Goal: Task Accomplishment & Management: Manage account settings

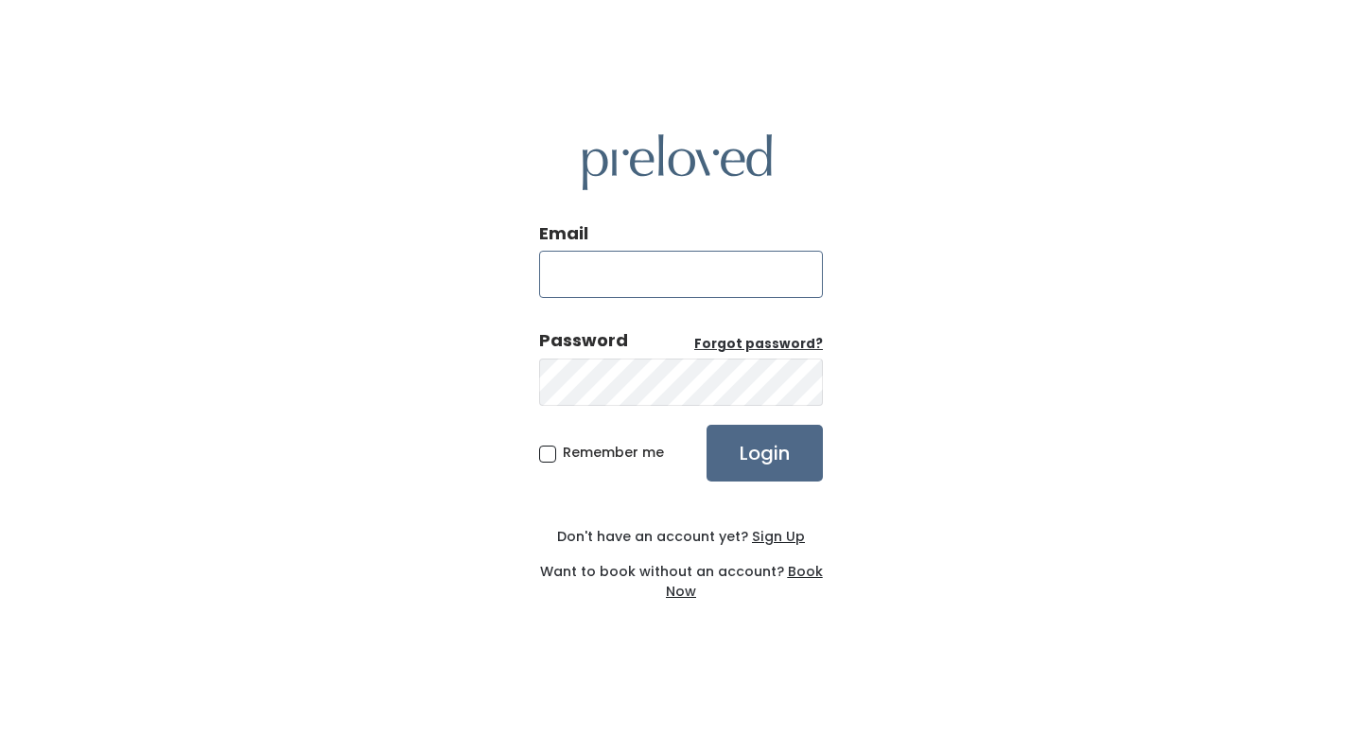
type input "[EMAIL_ADDRESS][PERSON_NAME][DOMAIN_NAME]"
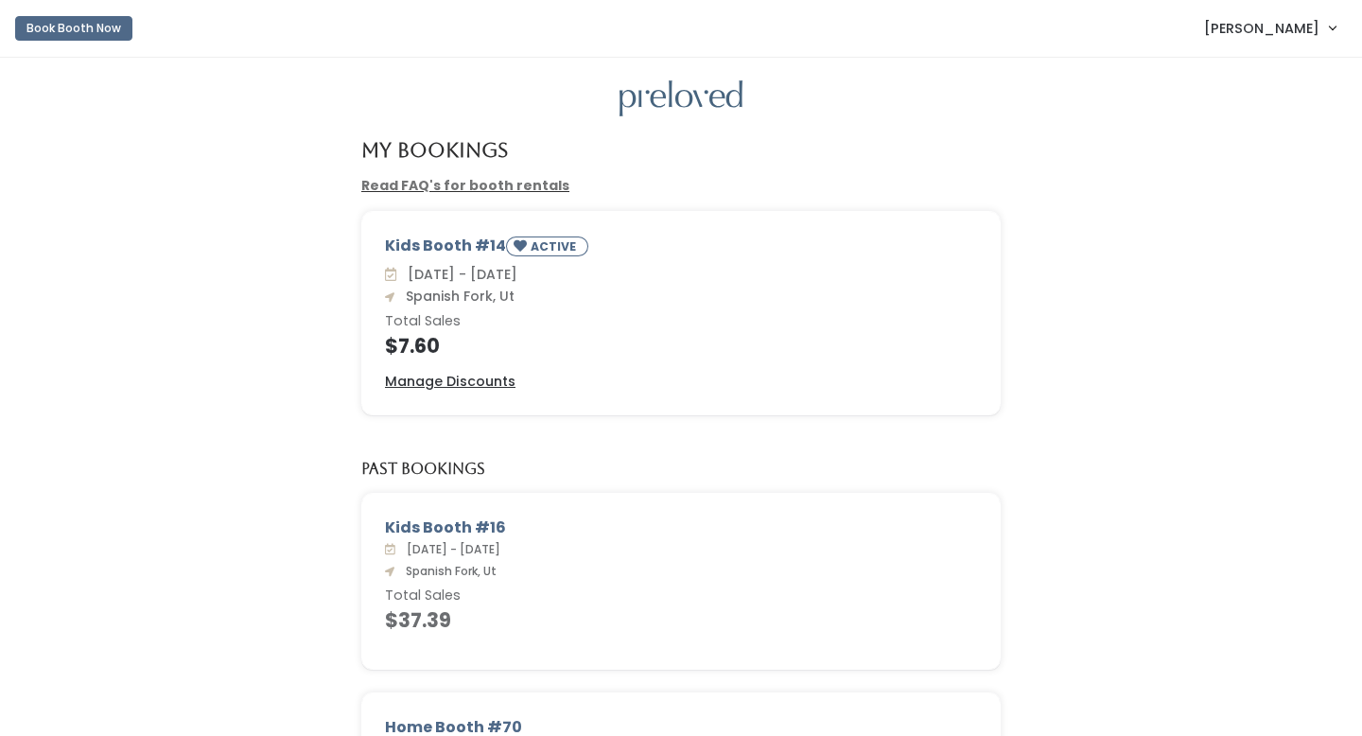
click at [1251, 22] on span "[PERSON_NAME]" at bounding box center [1261, 28] width 115 height 21
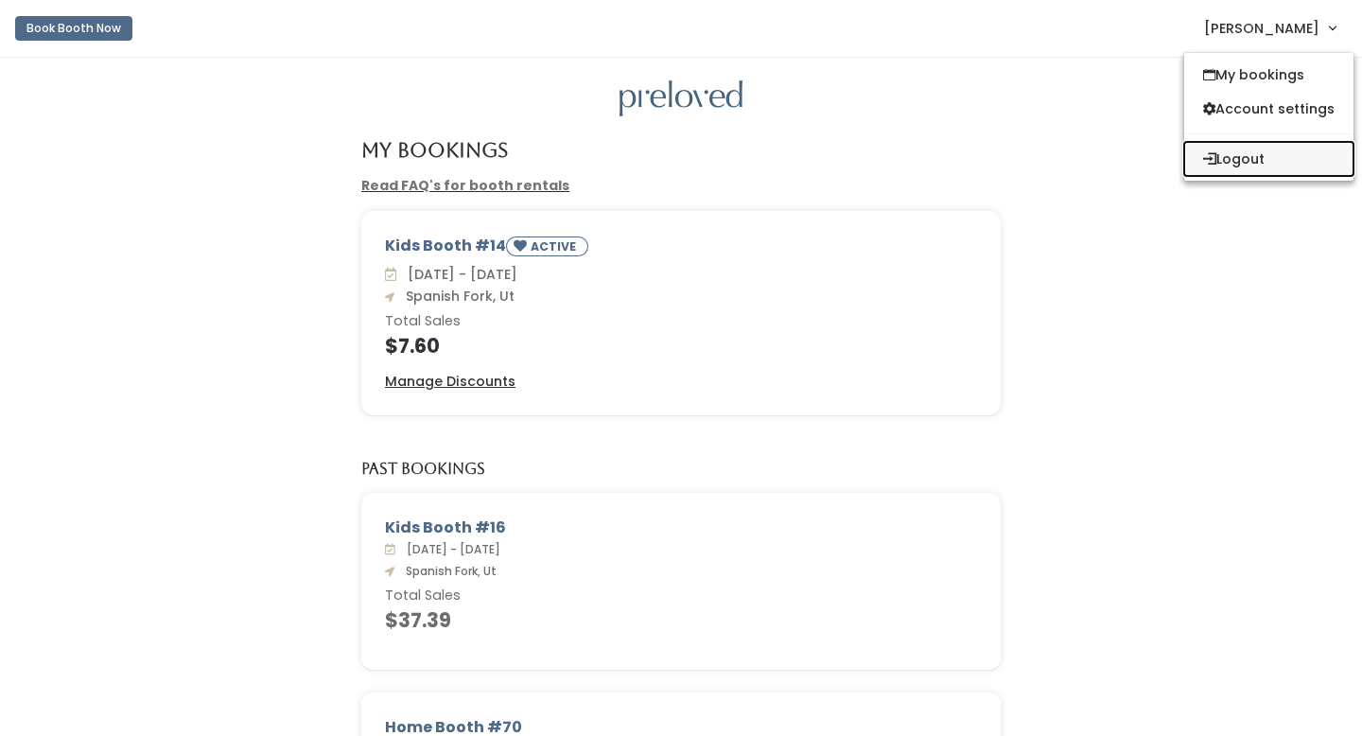
click at [1217, 160] on button "Logout" at bounding box center [1268, 159] width 169 height 34
